Goal: Task Accomplishment & Management: Use online tool/utility

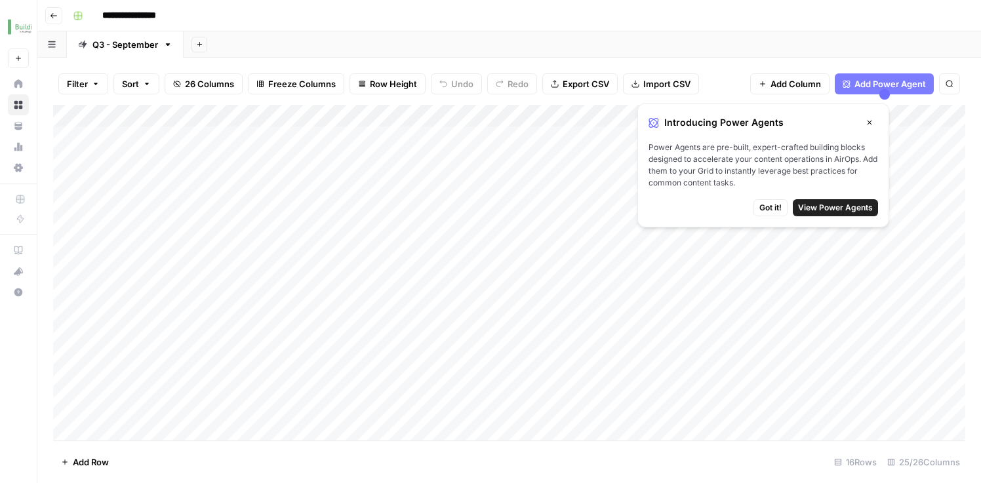
click at [775, 207] on span "Got it!" at bounding box center [771, 208] width 22 height 12
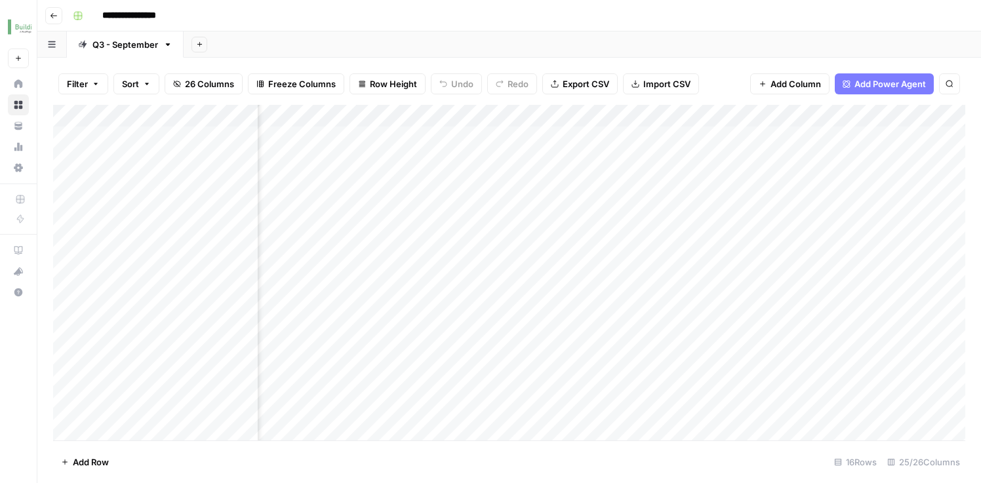
scroll to position [0, 1061]
click at [485, 258] on div "Add Column" at bounding box center [509, 275] width 912 height 340
click at [529, 258] on div "Add Column" at bounding box center [509, 275] width 912 height 340
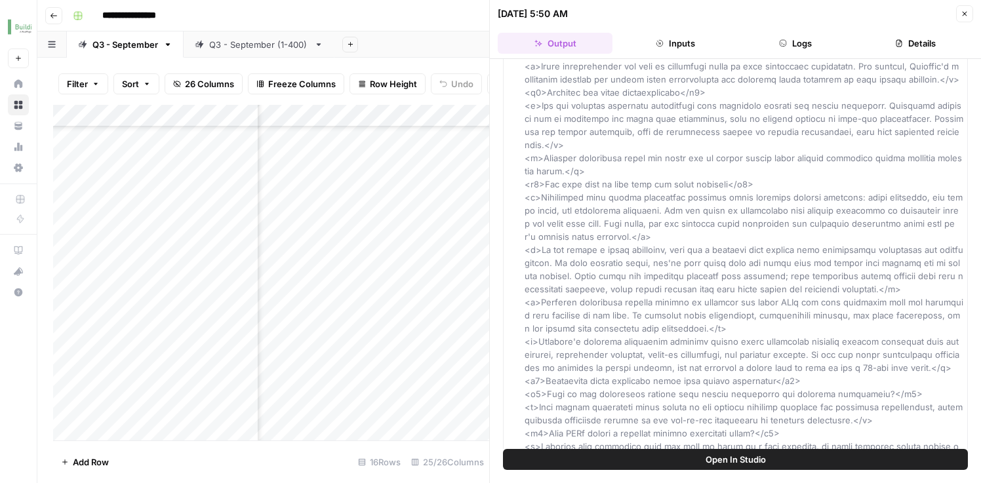
scroll to position [2411, 0]
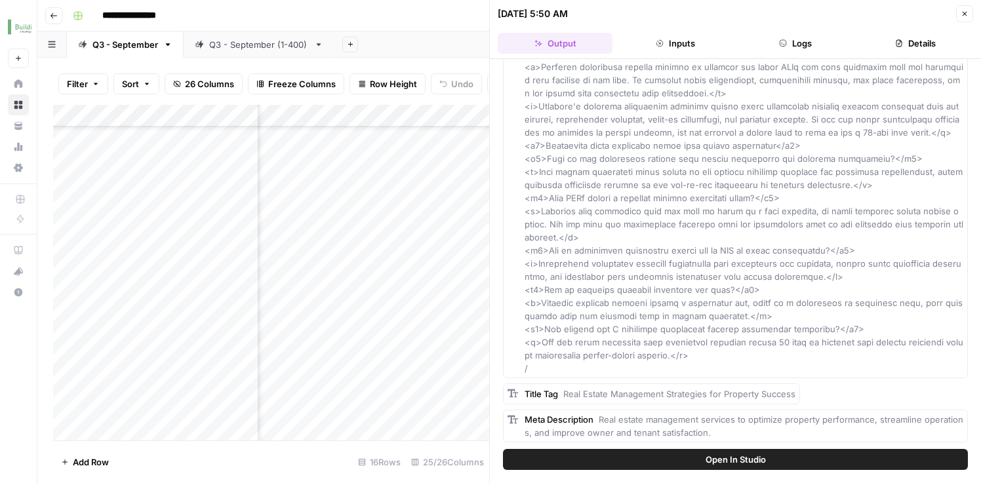
click at [962, 14] on icon "button" at bounding box center [965, 14] width 8 height 8
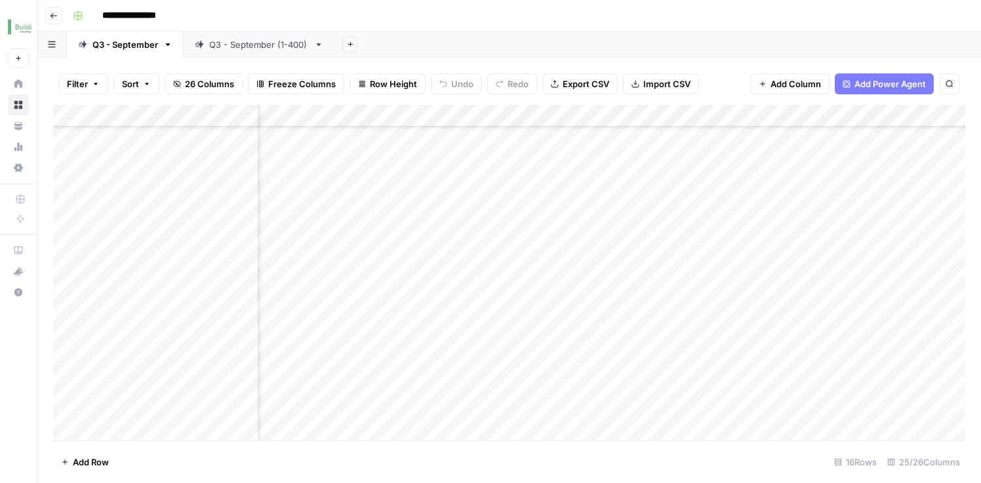
click at [193, 268] on div "Add Column" at bounding box center [509, 275] width 912 height 340
click at [184, 268] on div "Add Column" at bounding box center [509, 275] width 912 height 340
click at [184, 268] on body "**********" at bounding box center [490, 241] width 981 height 483
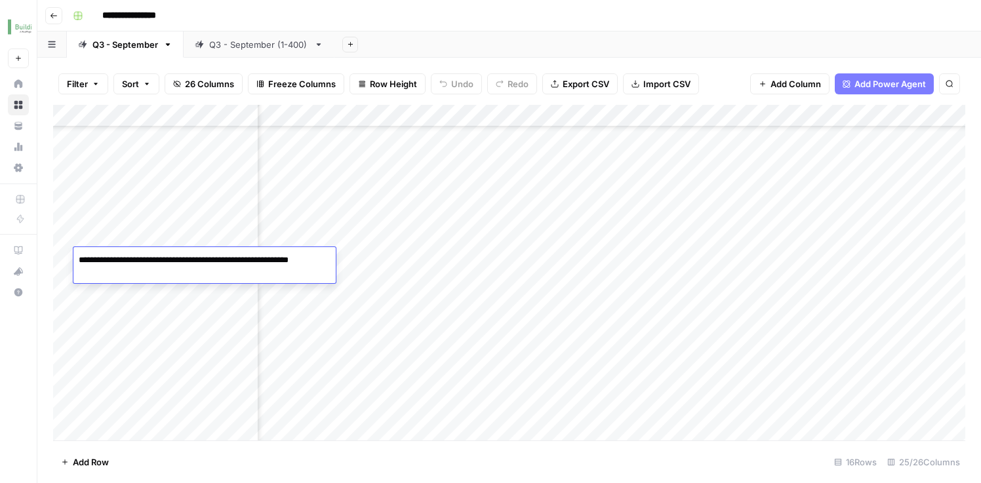
click at [180, 308] on div "Add Column" at bounding box center [509, 275] width 912 height 340
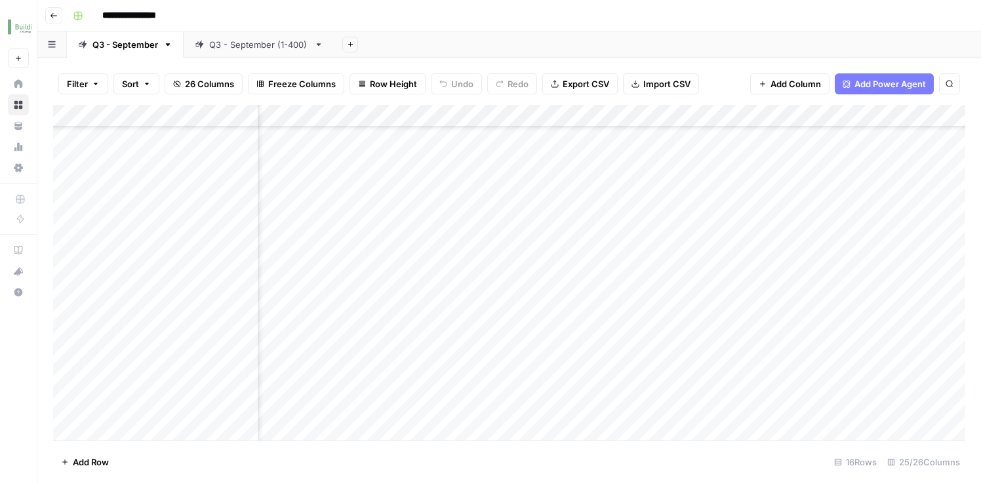
scroll to position [249, 2120]
click at [636, 271] on div "Add Column" at bounding box center [509, 275] width 912 height 340
click at [636, 271] on div "**********" at bounding box center [715, 265] width 243 height 36
click at [706, 257] on textarea "**********" at bounding box center [714, 260] width 241 height 18
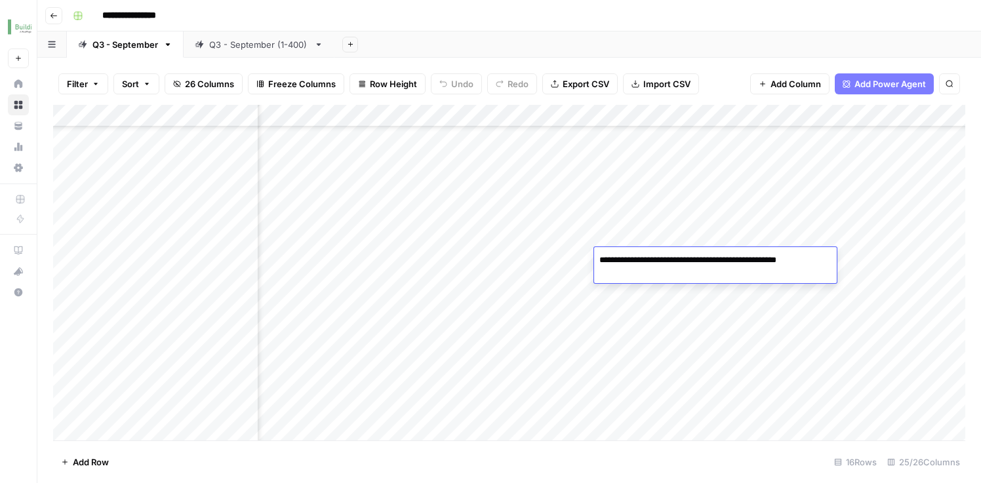
drag, startPoint x: 832, startPoint y: 262, endPoint x: 819, endPoint y: 262, distance: 12.5
click at [819, 262] on textarea "**********" at bounding box center [714, 260] width 241 height 18
click at [870, 268] on div "Add Column" at bounding box center [509, 275] width 912 height 340
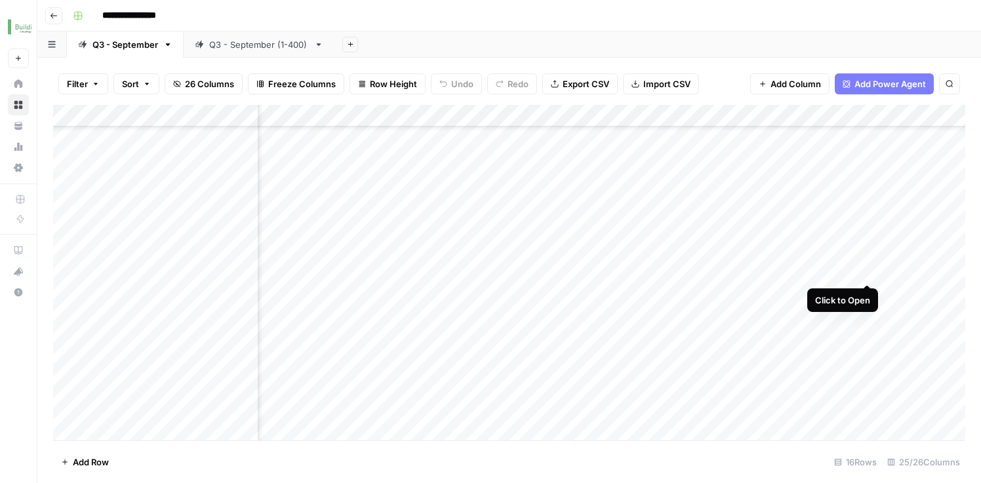
click at [866, 260] on div "Add Column" at bounding box center [509, 275] width 912 height 340
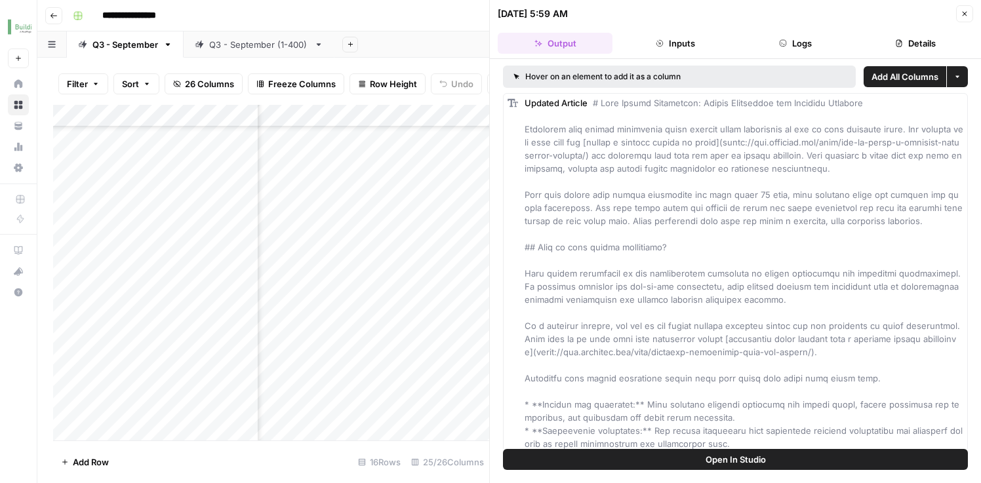
click at [905, 43] on button "Details" at bounding box center [916, 43] width 115 height 21
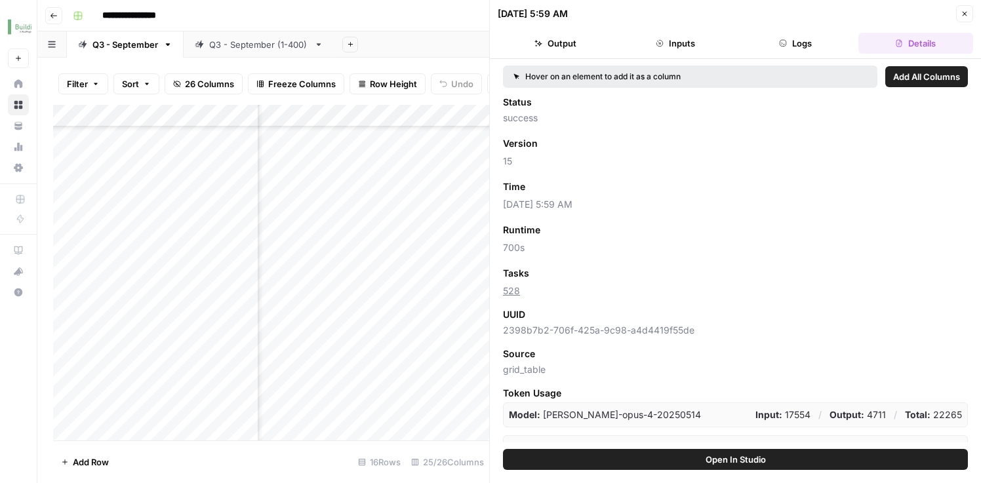
scroll to position [249, 1883]
click at [466, 294] on div "Add Column" at bounding box center [271, 275] width 436 height 340
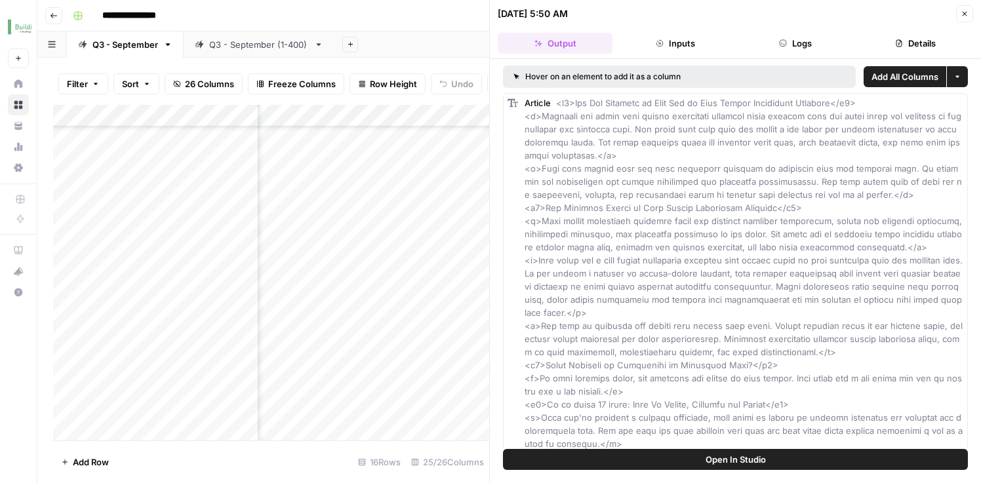
click at [906, 42] on button "Details" at bounding box center [916, 43] width 115 height 21
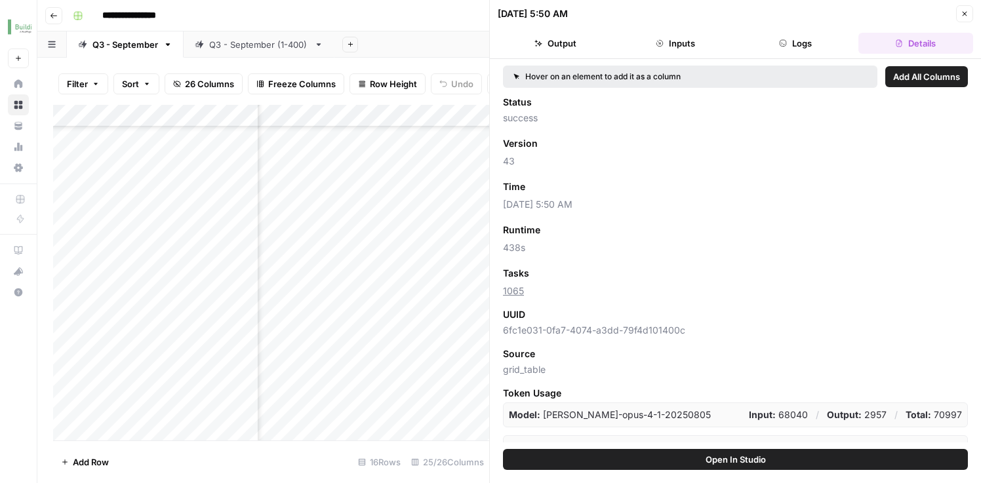
click at [964, 11] on icon "button" at bounding box center [965, 14] width 8 height 8
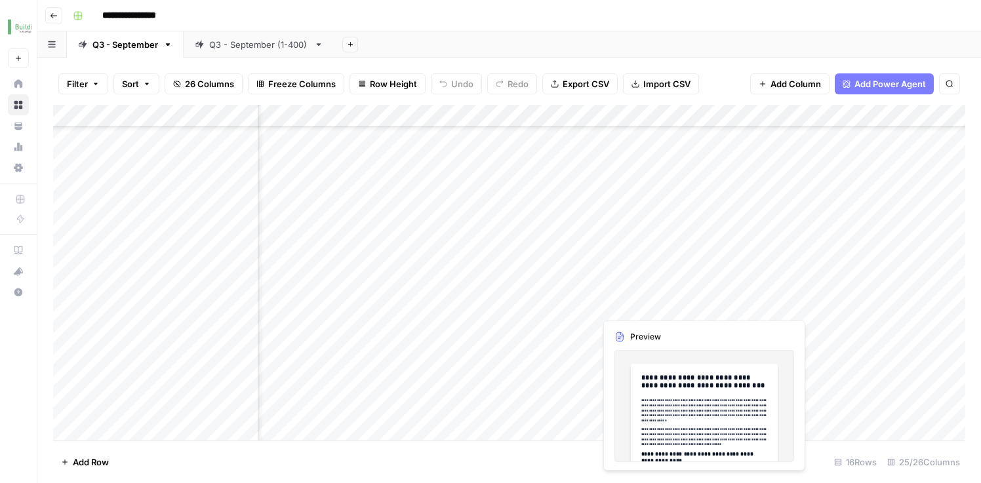
click at [622, 294] on div "Add Column" at bounding box center [509, 275] width 912 height 340
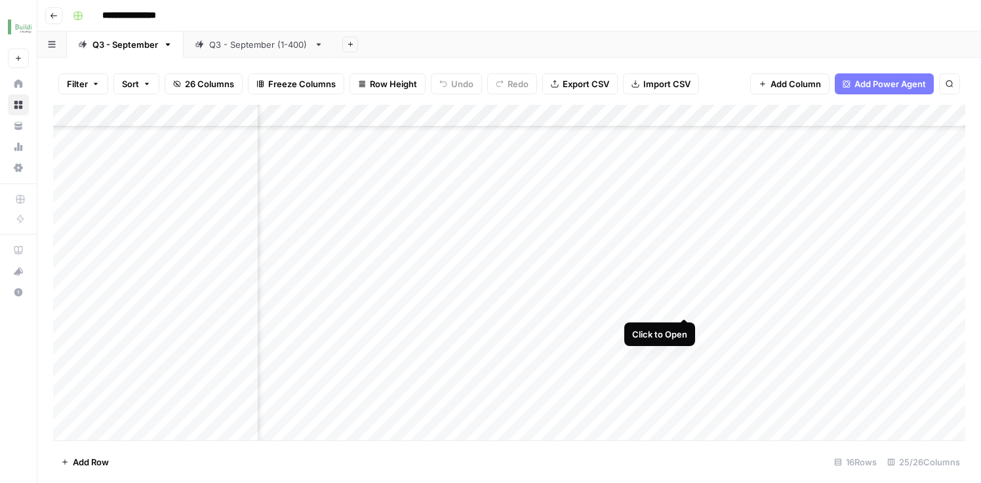
click at [684, 290] on div "Add Column" at bounding box center [509, 275] width 912 height 340
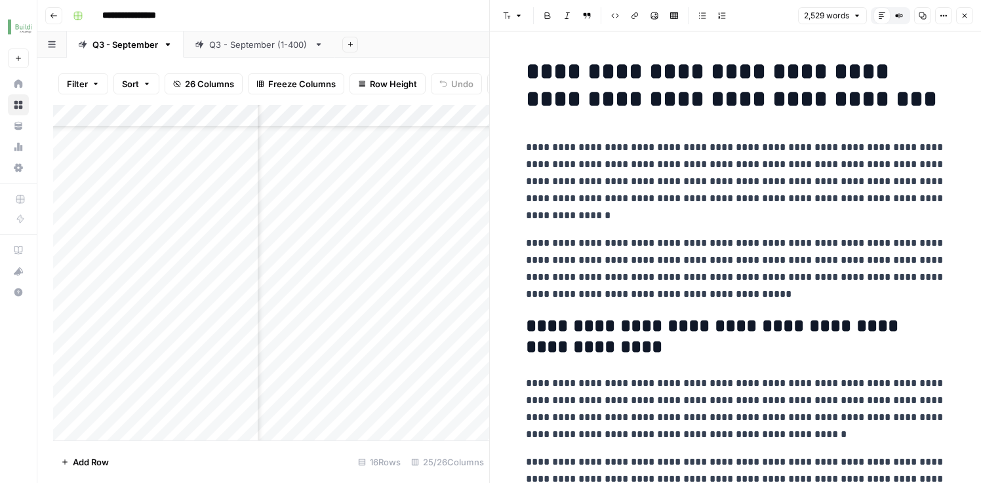
click at [969, 14] on button "Close" at bounding box center [964, 15] width 17 height 17
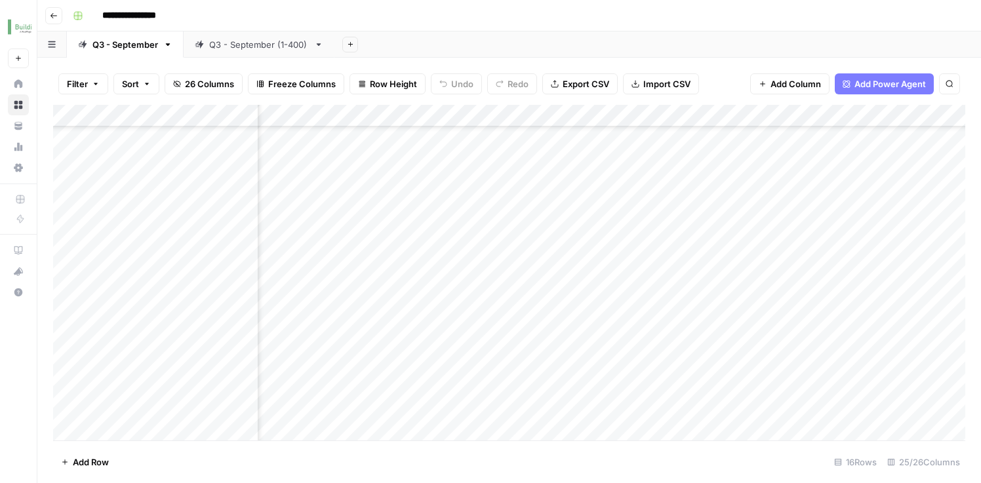
scroll to position [249, 1803]
click at [446, 258] on div "Add Column" at bounding box center [509, 275] width 912 height 340
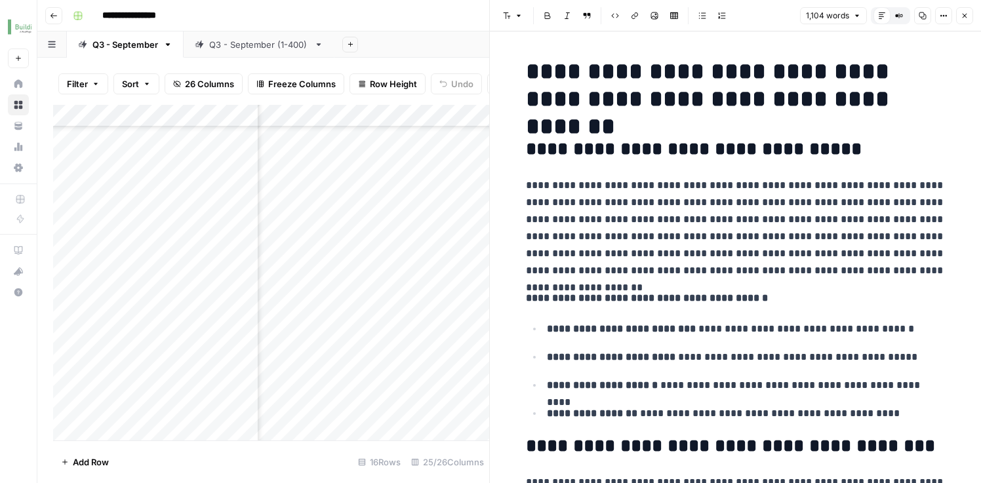
click at [965, 15] on icon "button" at bounding box center [965, 16] width 5 height 5
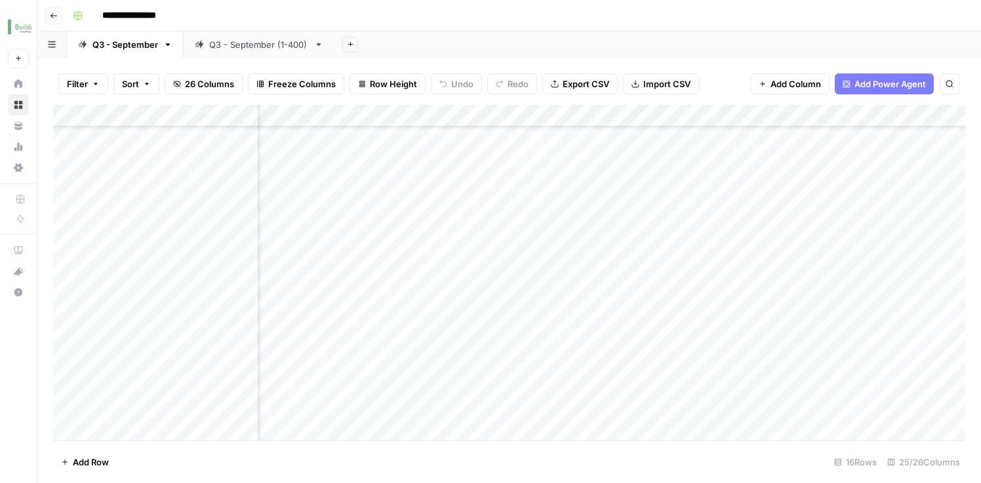
scroll to position [249, 1321]
click at [435, 256] on div "Add Column" at bounding box center [509, 275] width 912 height 340
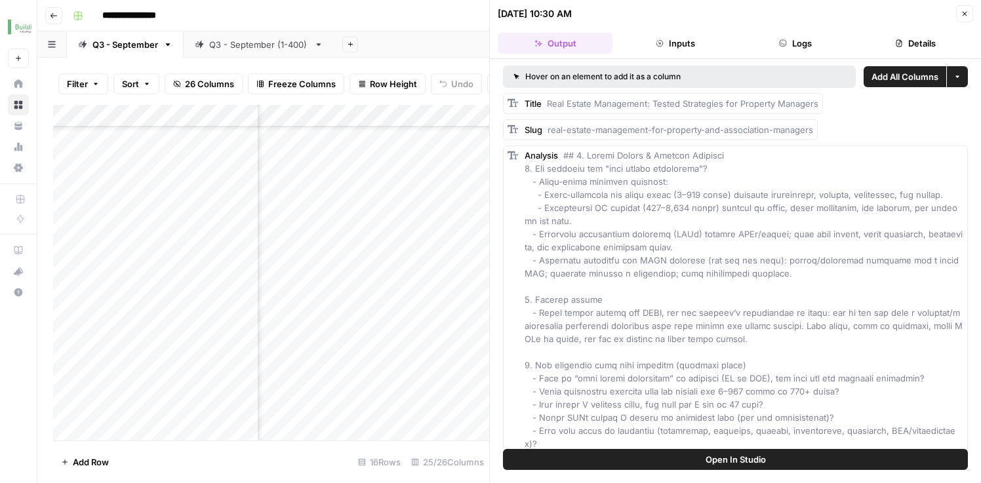
click at [885, 40] on button "Details" at bounding box center [916, 43] width 115 height 21
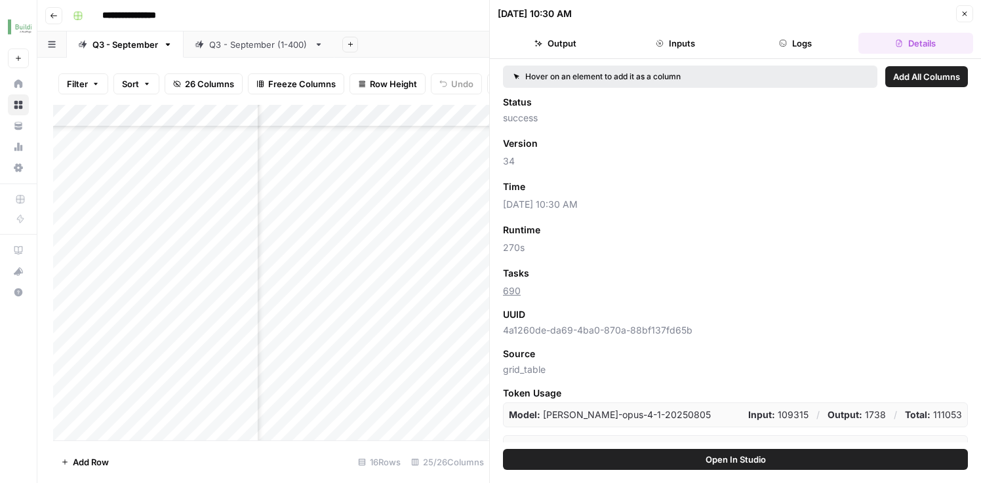
click at [582, 49] on button "Output" at bounding box center [555, 43] width 115 height 21
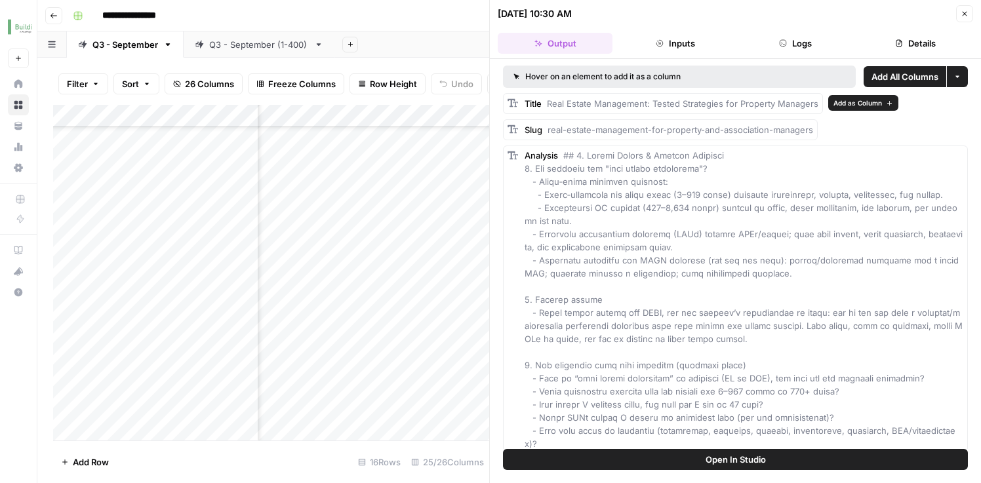
click at [630, 102] on span "Real Estate Management: Tested Strategies for Property Managers" at bounding box center [683, 103] width 272 height 10
click at [903, 42] on button "Details" at bounding box center [916, 43] width 115 height 21
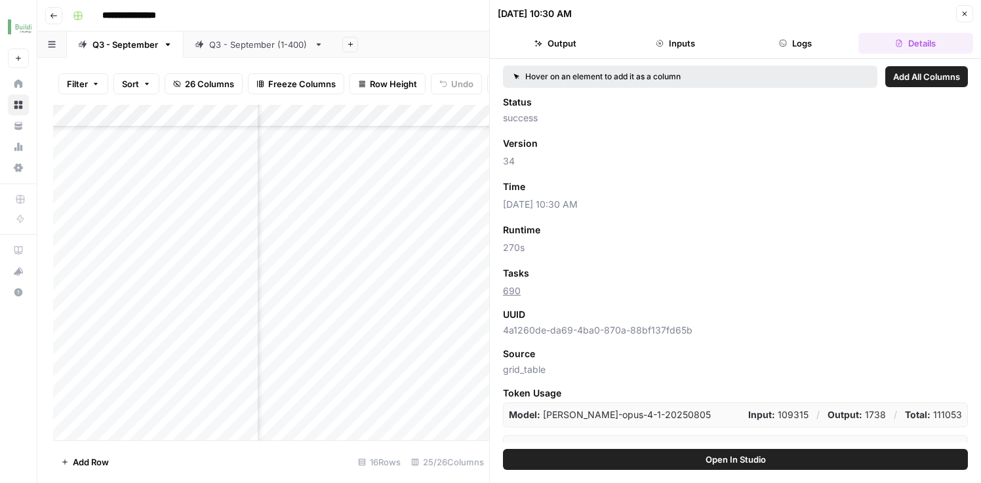
click at [692, 45] on button "Inputs" at bounding box center [675, 43] width 115 height 21
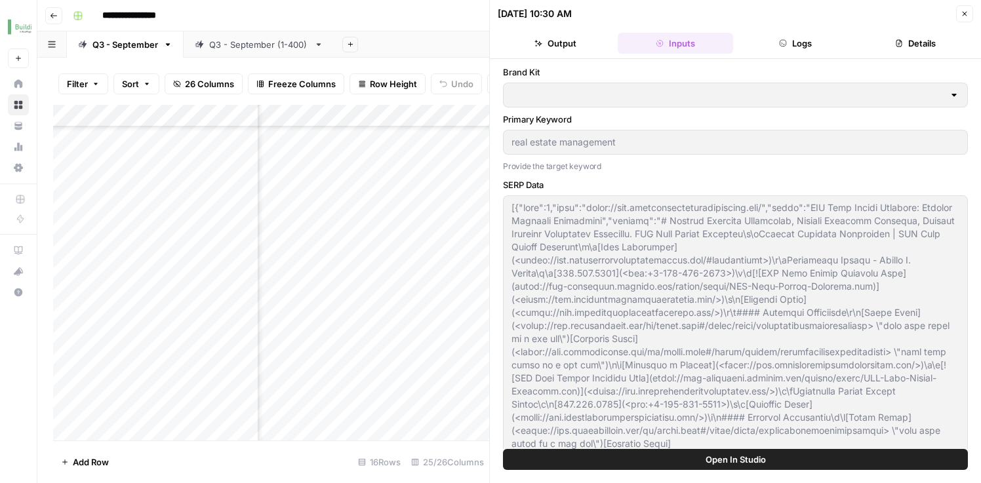
type input "Buildium"
click at [583, 39] on button "Output" at bounding box center [555, 43] width 115 height 21
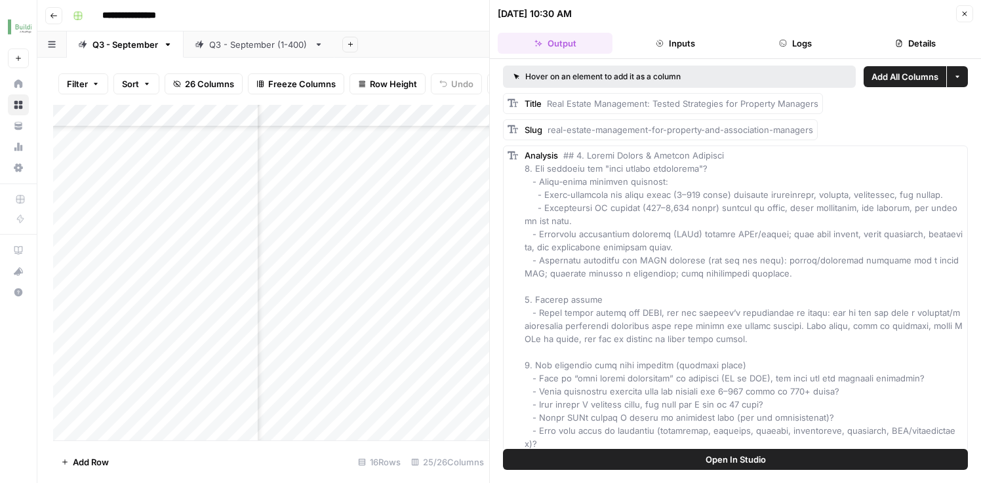
click at [964, 9] on button "Close" at bounding box center [964, 13] width 17 height 17
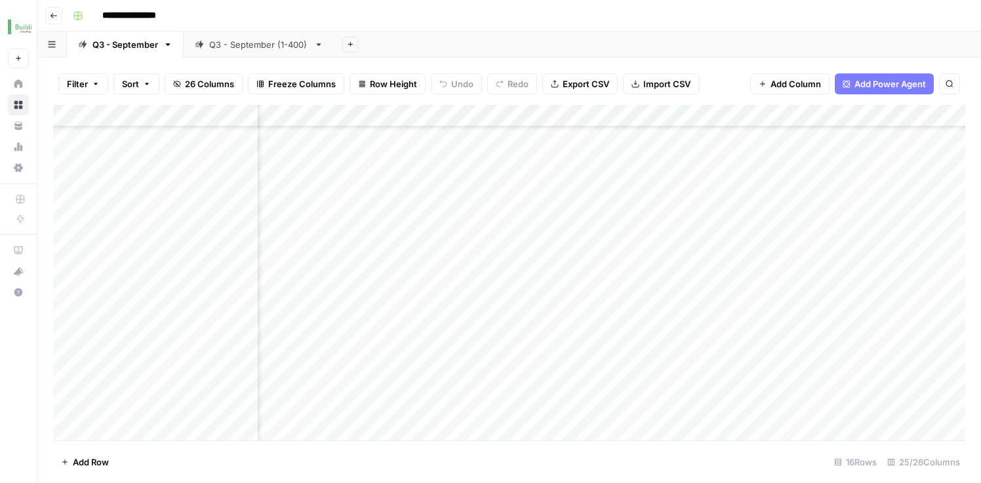
click at [504, 264] on div "Add Column" at bounding box center [509, 275] width 912 height 340
click at [532, 296] on div "Add Column" at bounding box center [509, 275] width 912 height 340
click at [254, 43] on div "Q3 - September (1-400)" at bounding box center [259, 44] width 100 height 13
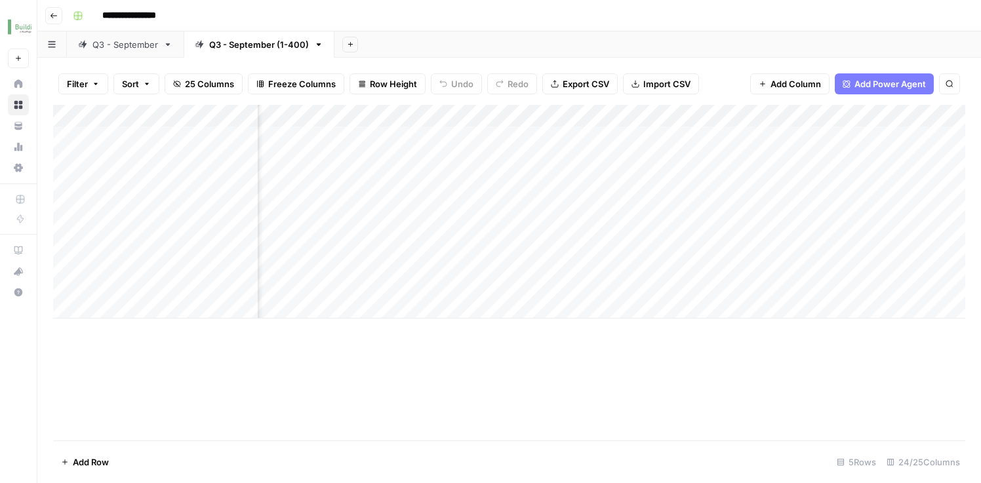
click at [132, 47] on div "Q3 - September" at bounding box center [125, 44] width 66 height 13
click at [224, 399] on div "Add Column" at bounding box center [509, 275] width 912 height 340
click at [748, 396] on div "Add Column" at bounding box center [509, 275] width 912 height 340
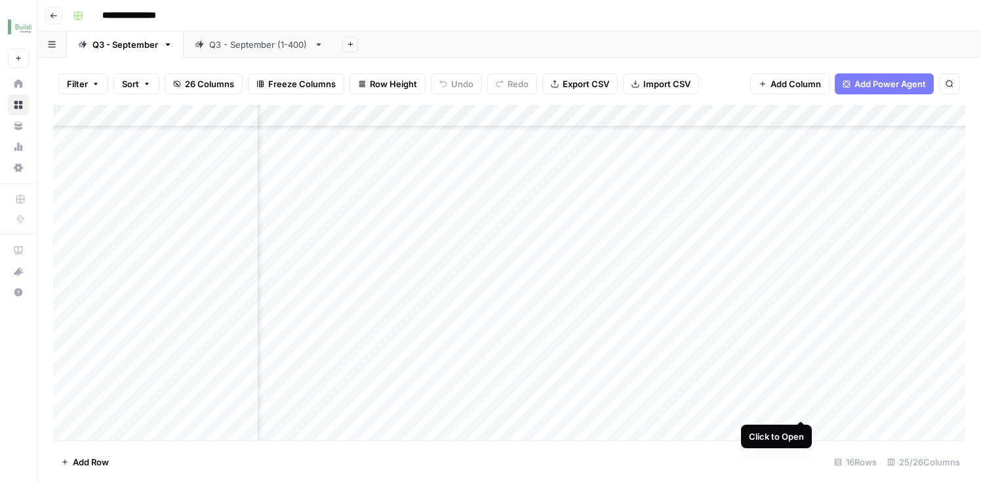
click at [798, 394] on div "Add Column" at bounding box center [509, 275] width 912 height 340
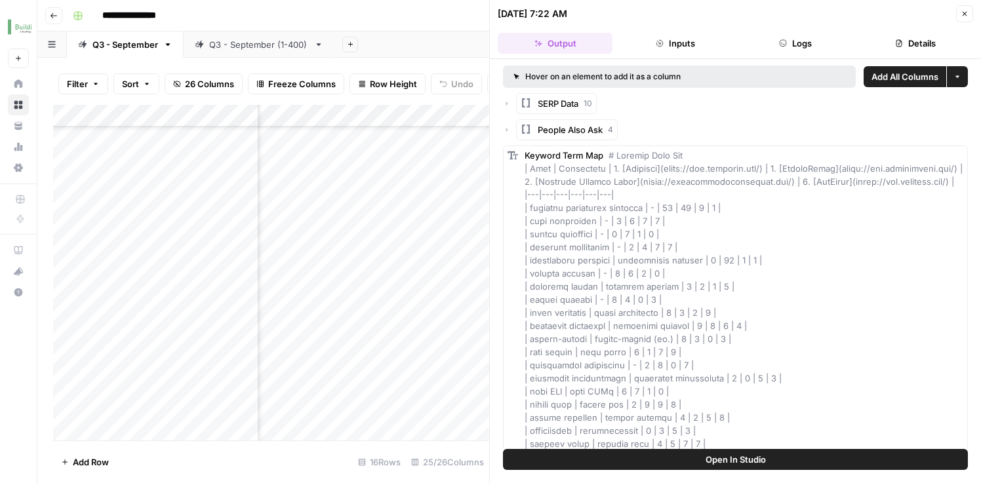
click at [876, 48] on button "Details" at bounding box center [916, 43] width 115 height 21
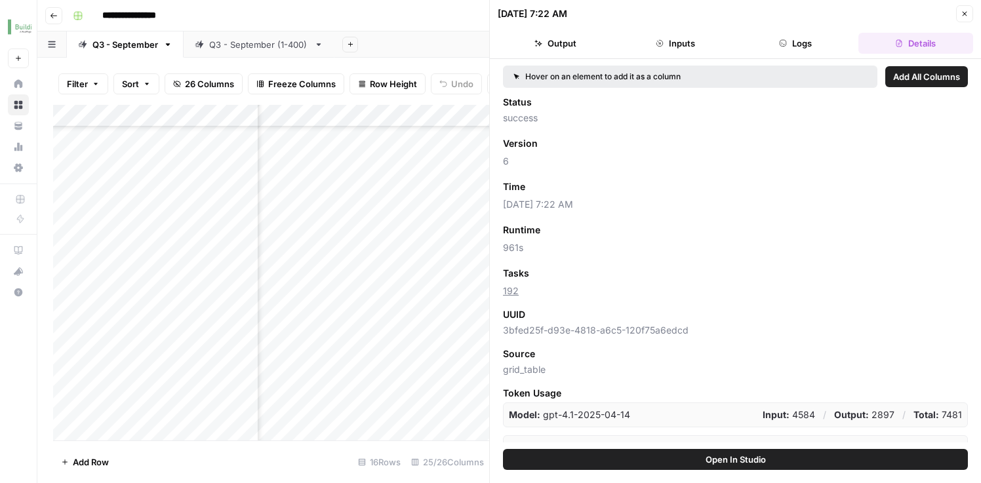
click at [967, 15] on icon "button" at bounding box center [965, 14] width 8 height 8
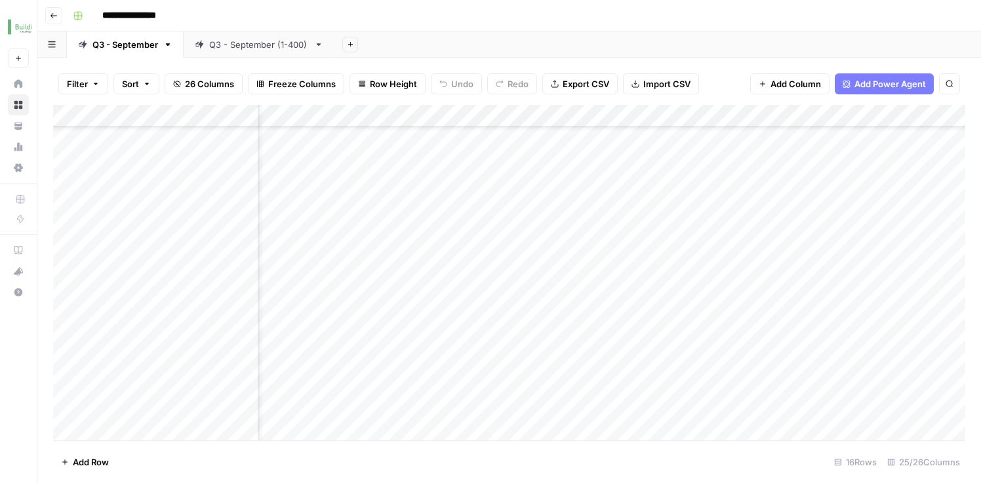
scroll to position [195, 367]
click at [241, 45] on div "Q3 - September (1-400)" at bounding box center [259, 44] width 100 height 13
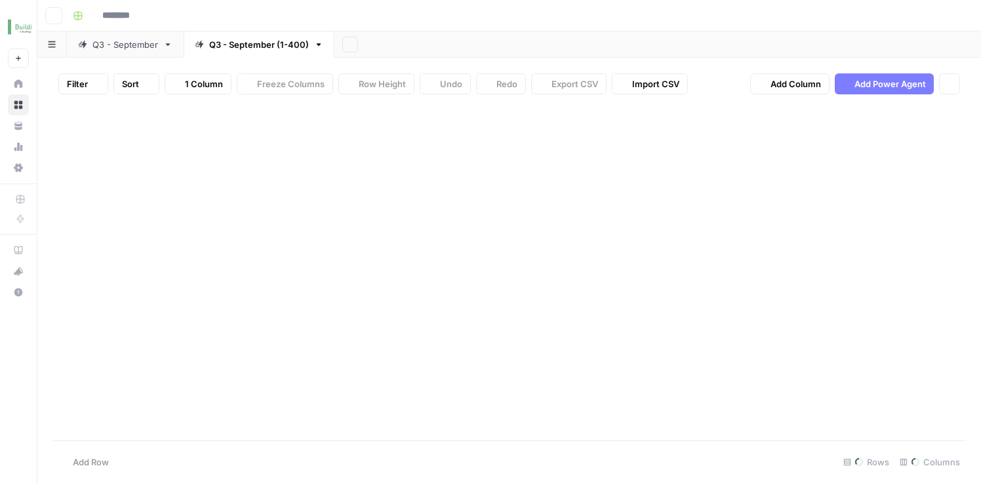
type input "**********"
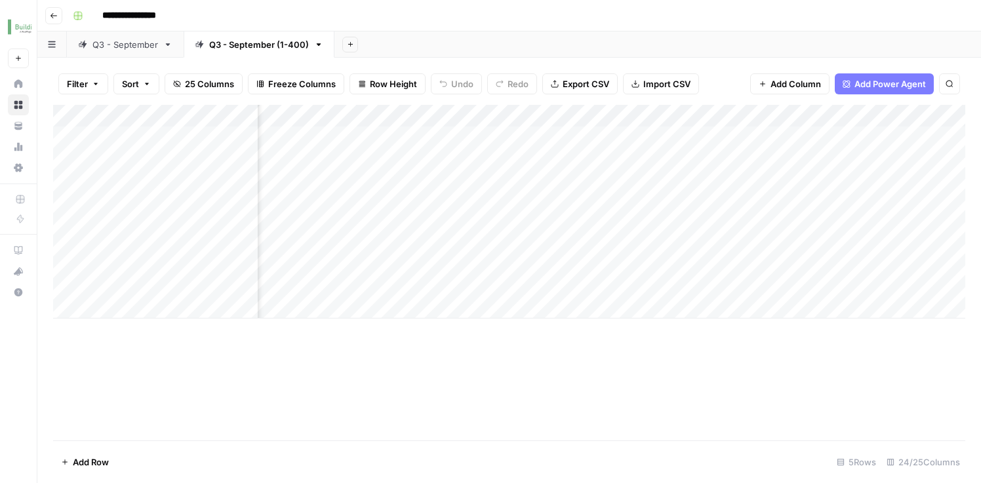
scroll to position [0, 864]
click at [815, 132] on div "Add Column" at bounding box center [509, 212] width 912 height 214
